Goal: Task Accomplishment & Management: Manage account settings

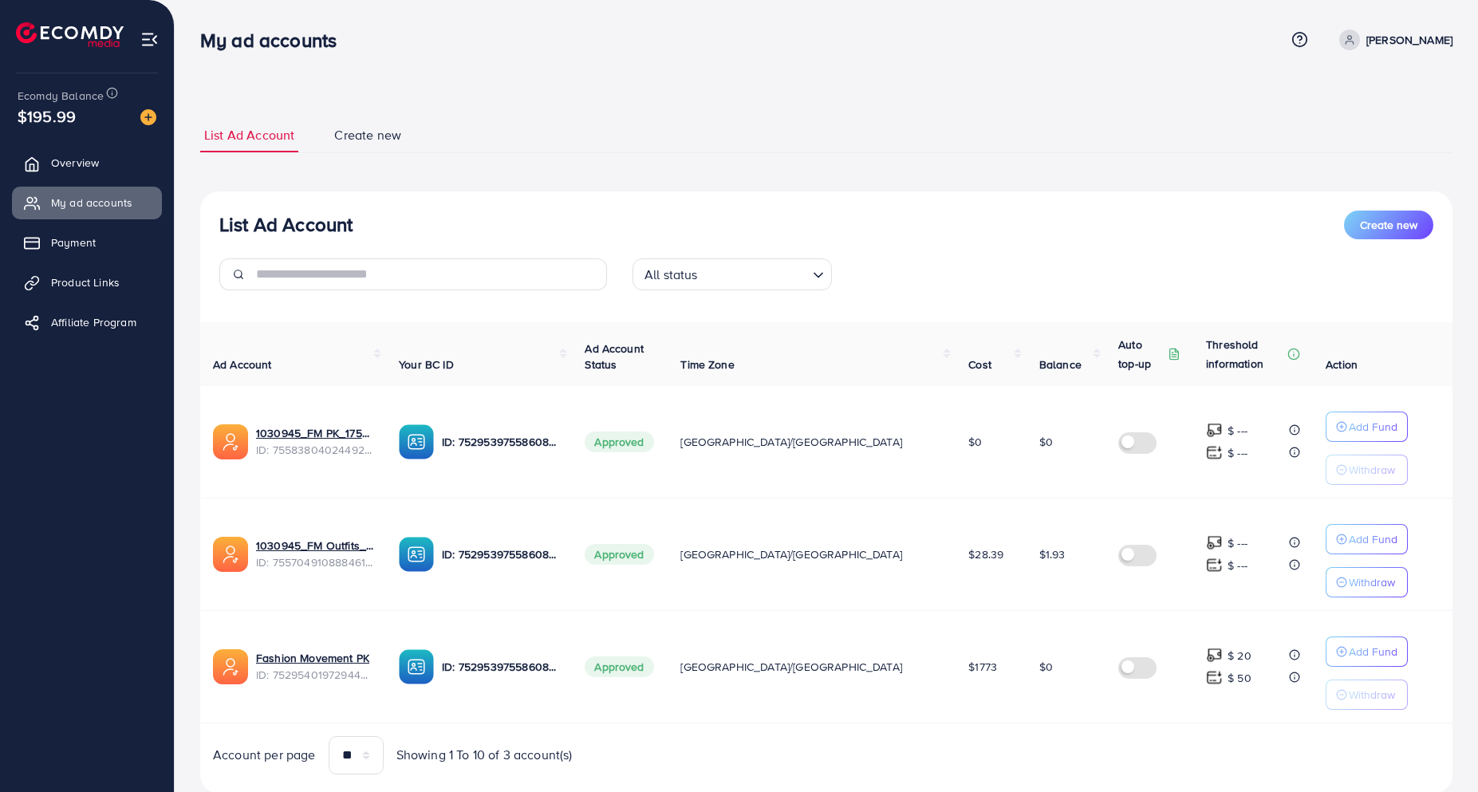
click at [499, 80] on div "List Ad Account Create new List Ad Account Create new All status Loading... Ad …" at bounding box center [827, 419] width 1304 height 838
